Goal: Task Accomplishment & Management: Manage account settings

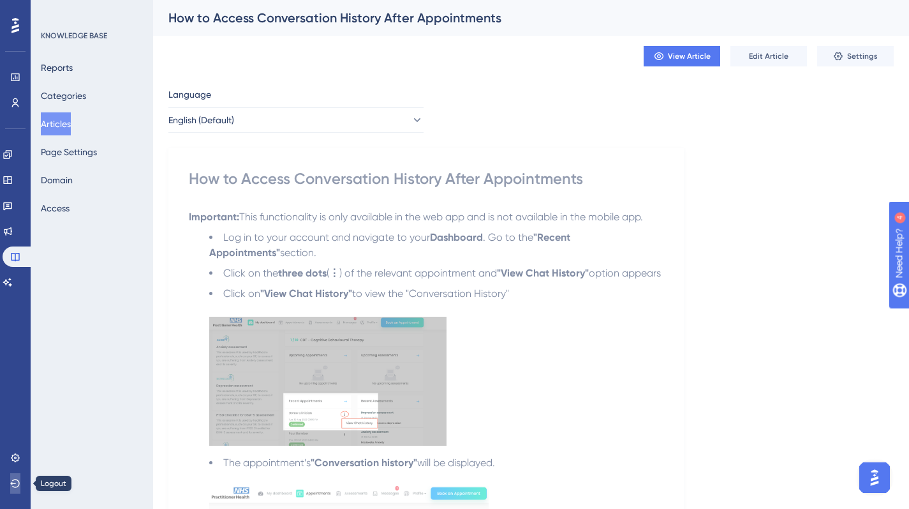
click at [17, 491] on button at bounding box center [15, 483] width 10 height 20
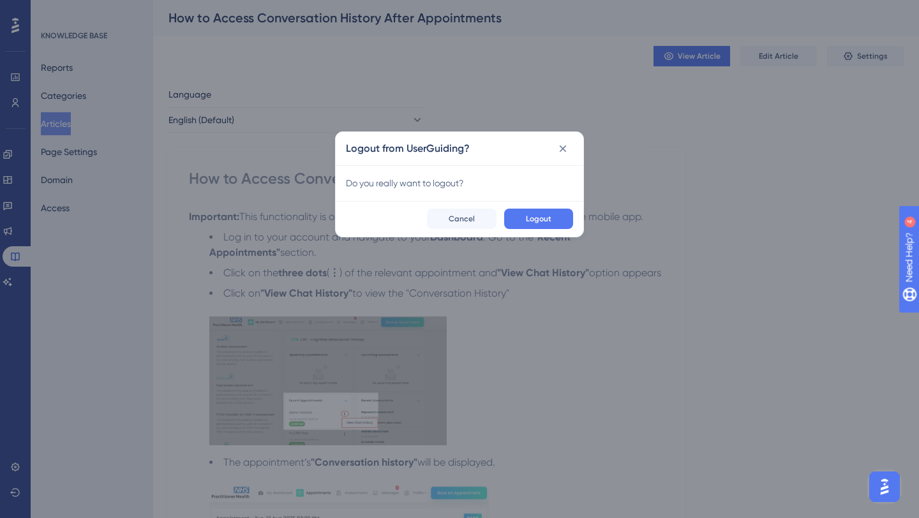
click at [546, 216] on span "Logout" at bounding box center [539, 219] width 26 height 10
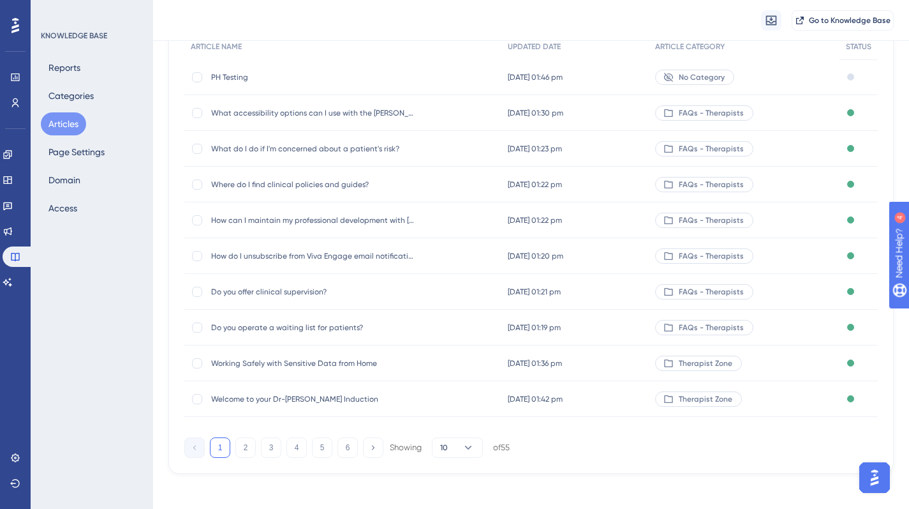
scroll to position [141, 0]
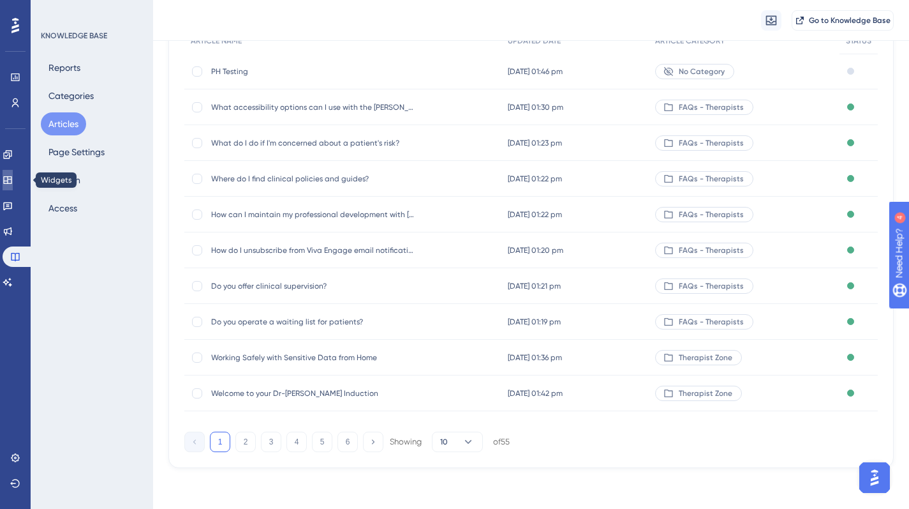
click at [13, 172] on link at bounding box center [8, 180] width 10 height 20
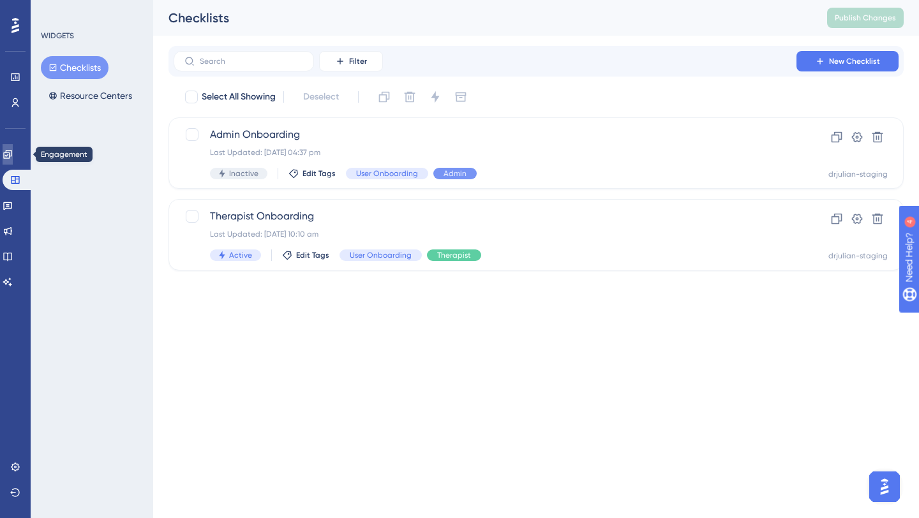
click at [8, 160] on link at bounding box center [8, 154] width 10 height 20
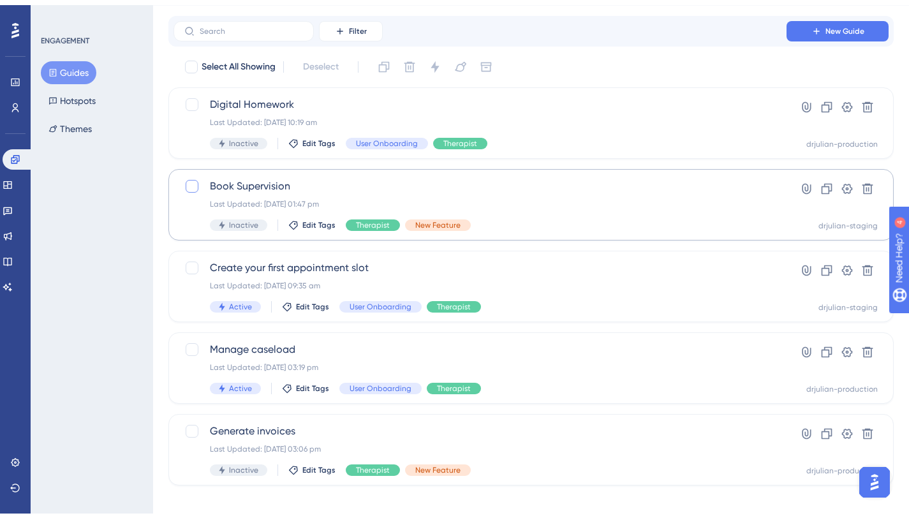
scroll to position [38, 0]
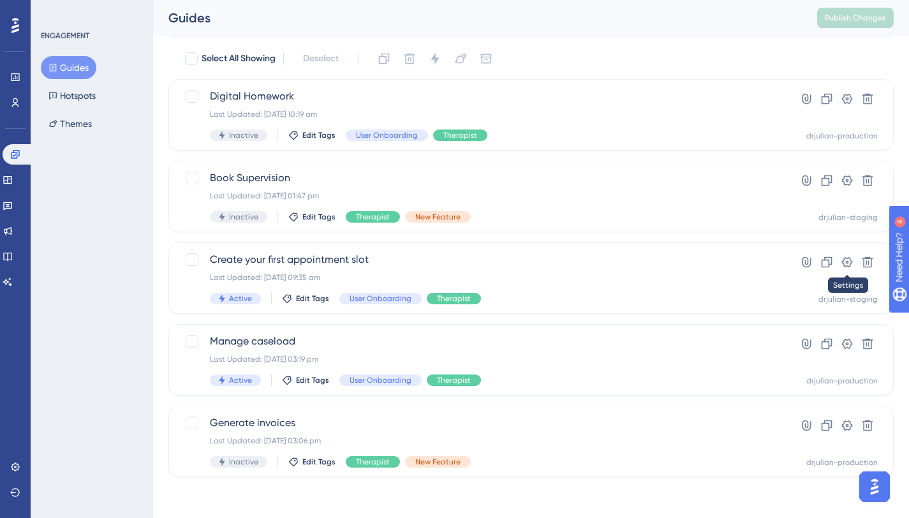
click at [848, 267] on icon at bounding box center [847, 262] width 13 height 13
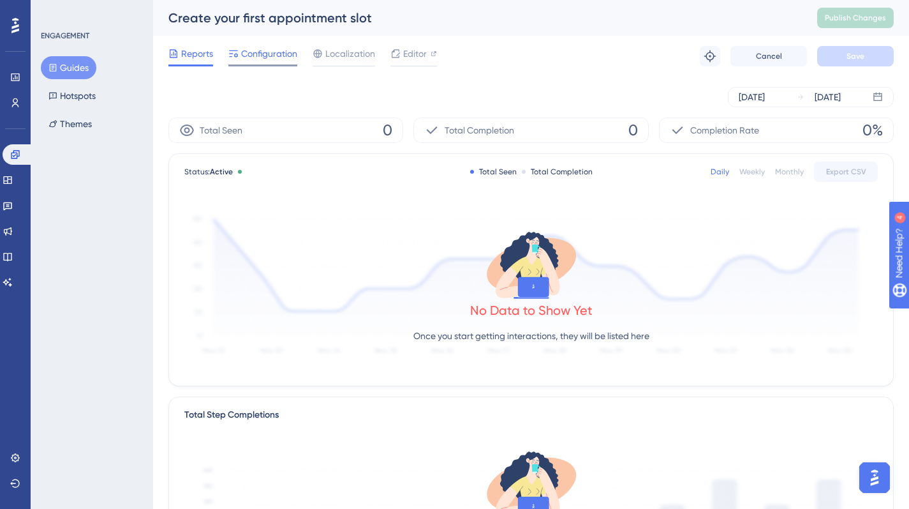
click at [275, 55] on span "Configuration" at bounding box center [269, 53] width 56 height 15
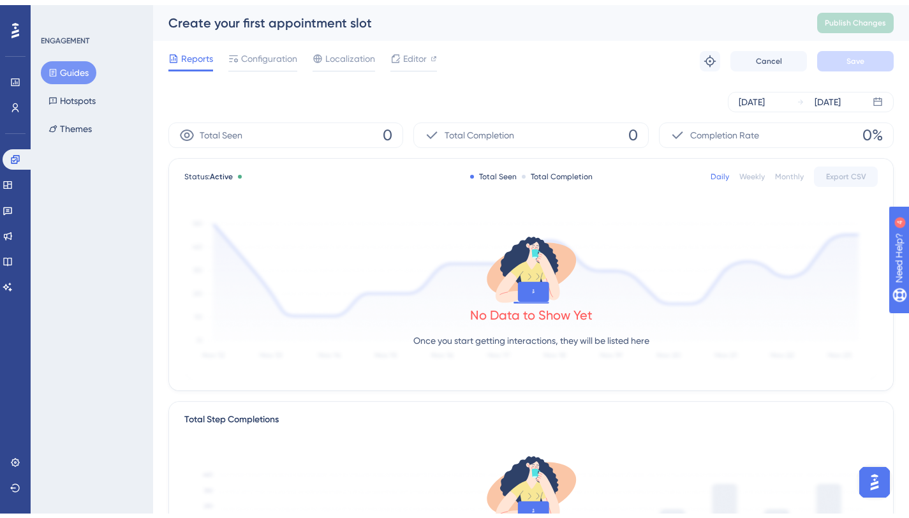
scroll to position [38, 0]
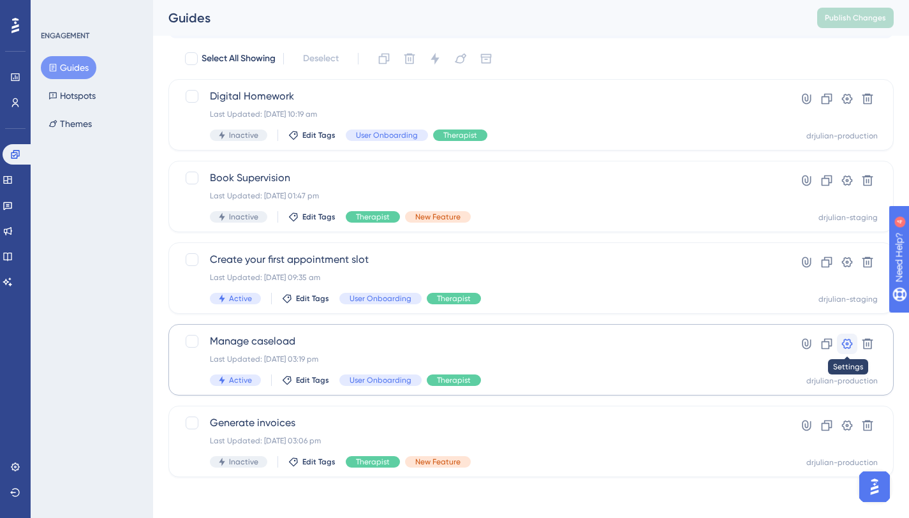
click at [849, 352] on button at bounding box center [847, 344] width 20 height 20
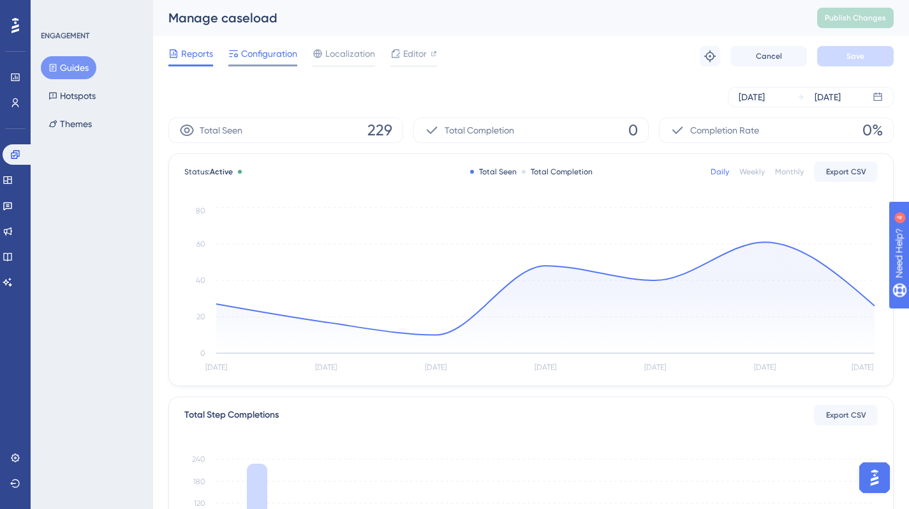
click at [271, 61] on span "Configuration" at bounding box center [269, 53] width 56 height 15
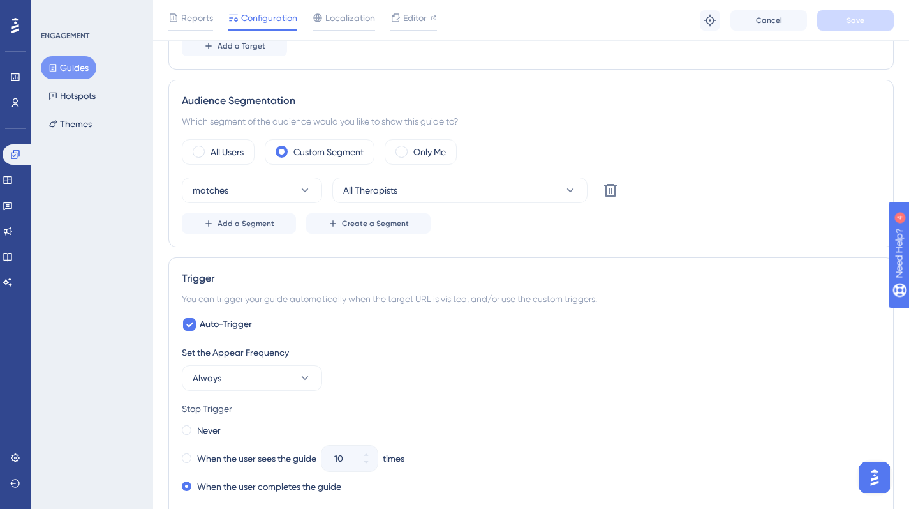
scroll to position [426, 0]
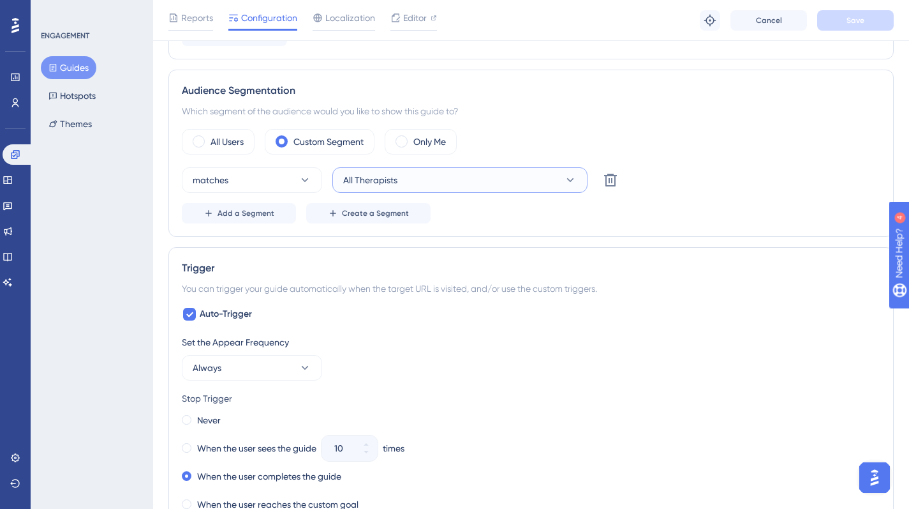
click at [410, 178] on button "All Therapists" at bounding box center [459, 180] width 255 height 26
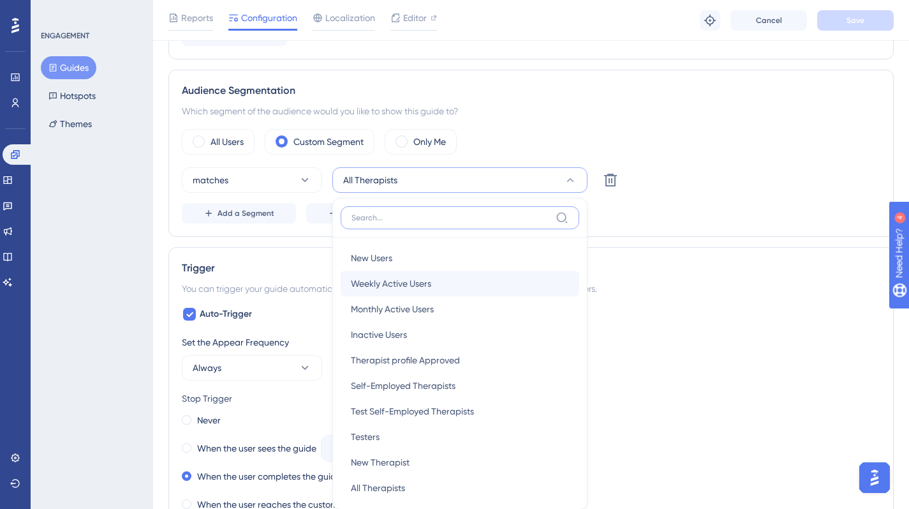
scroll to position [522, 0]
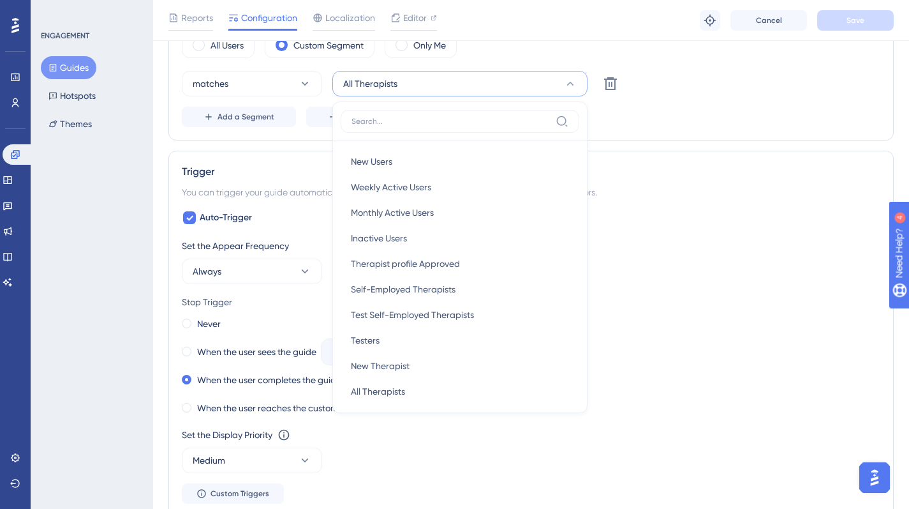
click at [752, 123] on div "Add a Segment Create a Segment" at bounding box center [531, 117] width 699 height 20
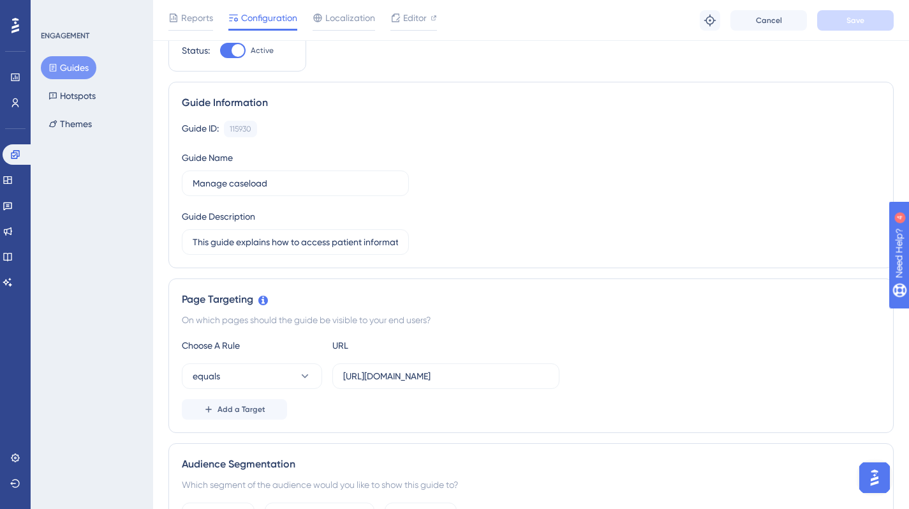
scroll to position [0, 0]
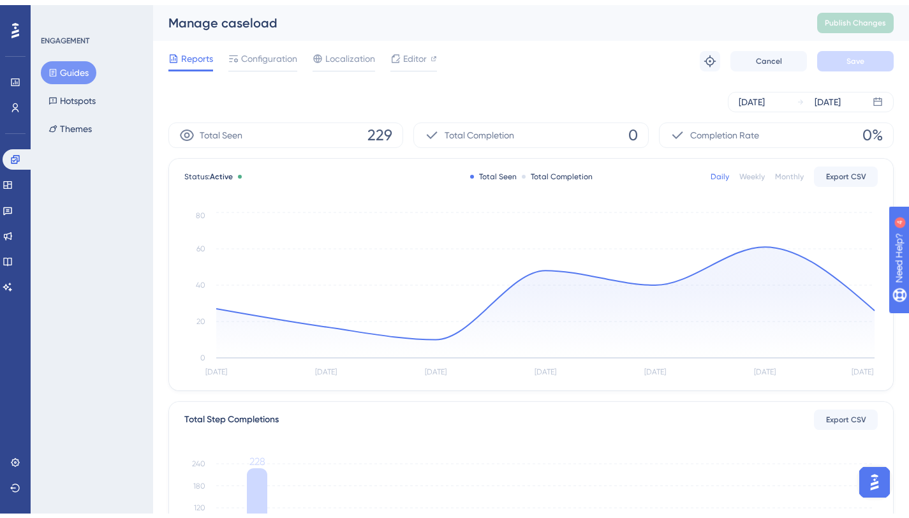
scroll to position [38, 0]
